Goal: Check status: Check status

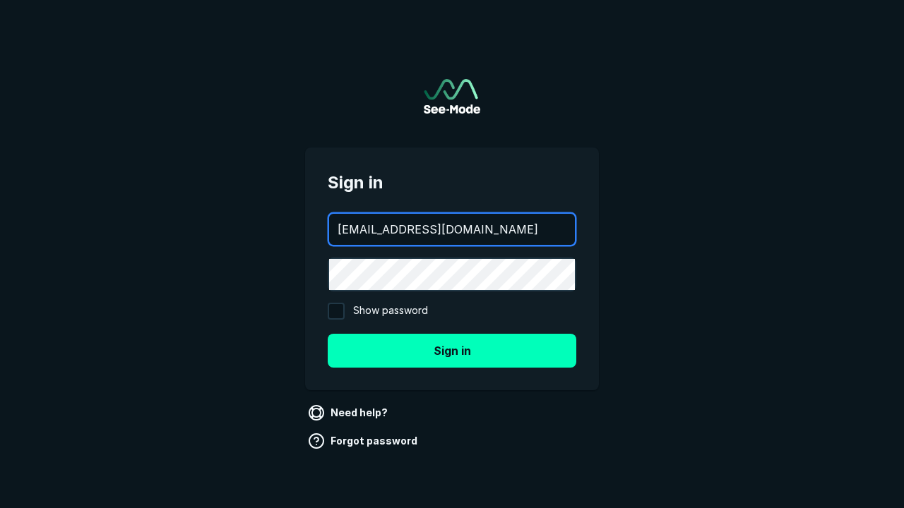
type input "[EMAIL_ADDRESS][DOMAIN_NAME]"
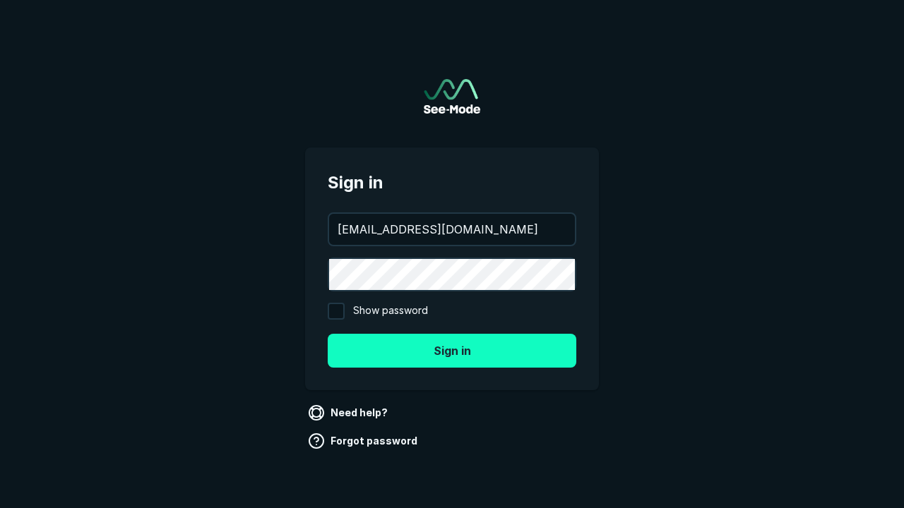
click at [452, 350] on button "Sign in" at bounding box center [452, 351] width 249 height 34
